Goal: Information Seeking & Learning: Learn about a topic

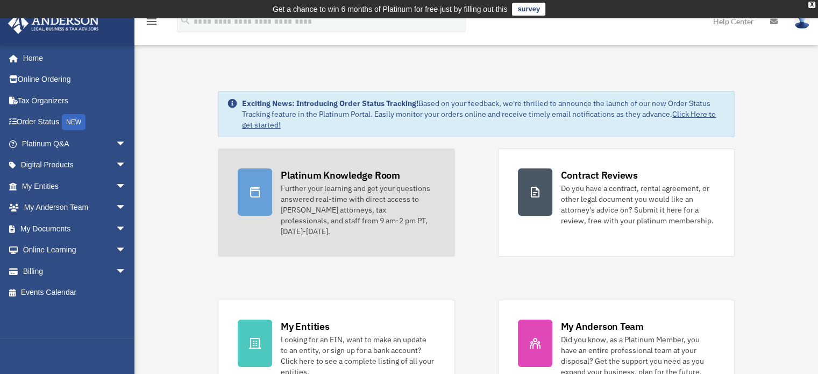
click at [301, 185] on div "Further your learning and get your questions answered real-time with direct acc…" at bounding box center [358, 210] width 154 height 54
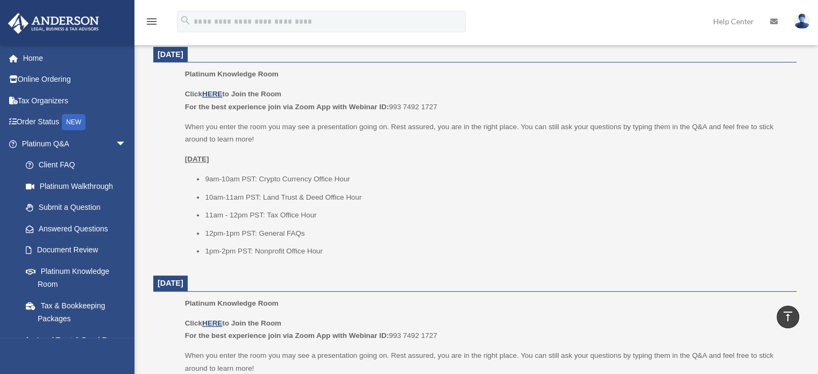
scroll to position [419, 0]
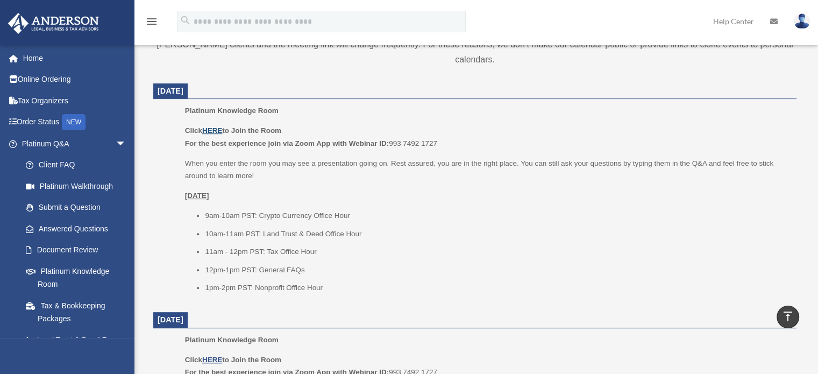
click at [220, 127] on u "HERE" at bounding box center [212, 130] width 20 height 8
